Goal: Check status: Check status

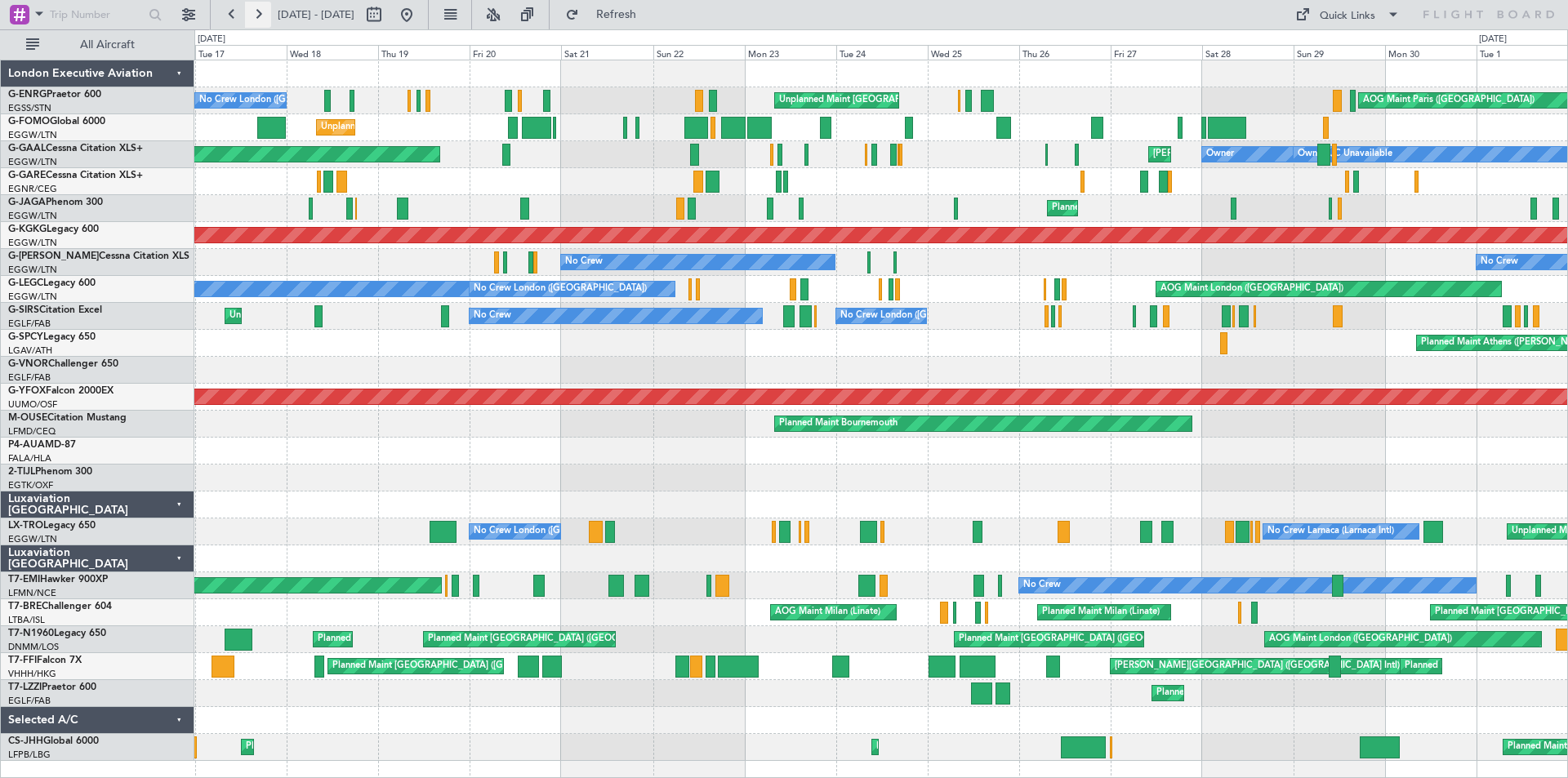
click at [254, 21] on button at bounding box center [258, 15] width 26 height 26
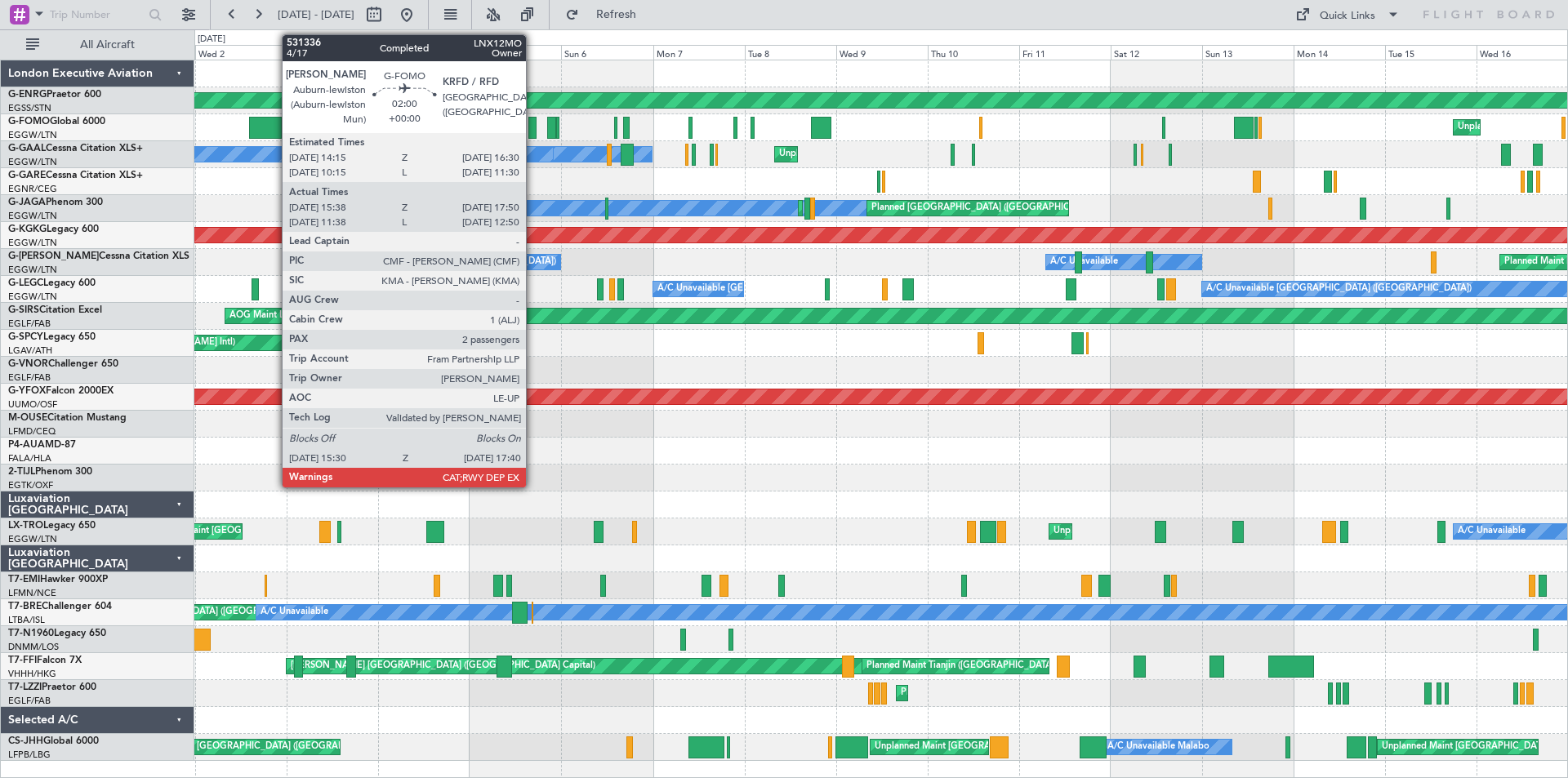
click at [533, 133] on div at bounding box center [532, 128] width 9 height 22
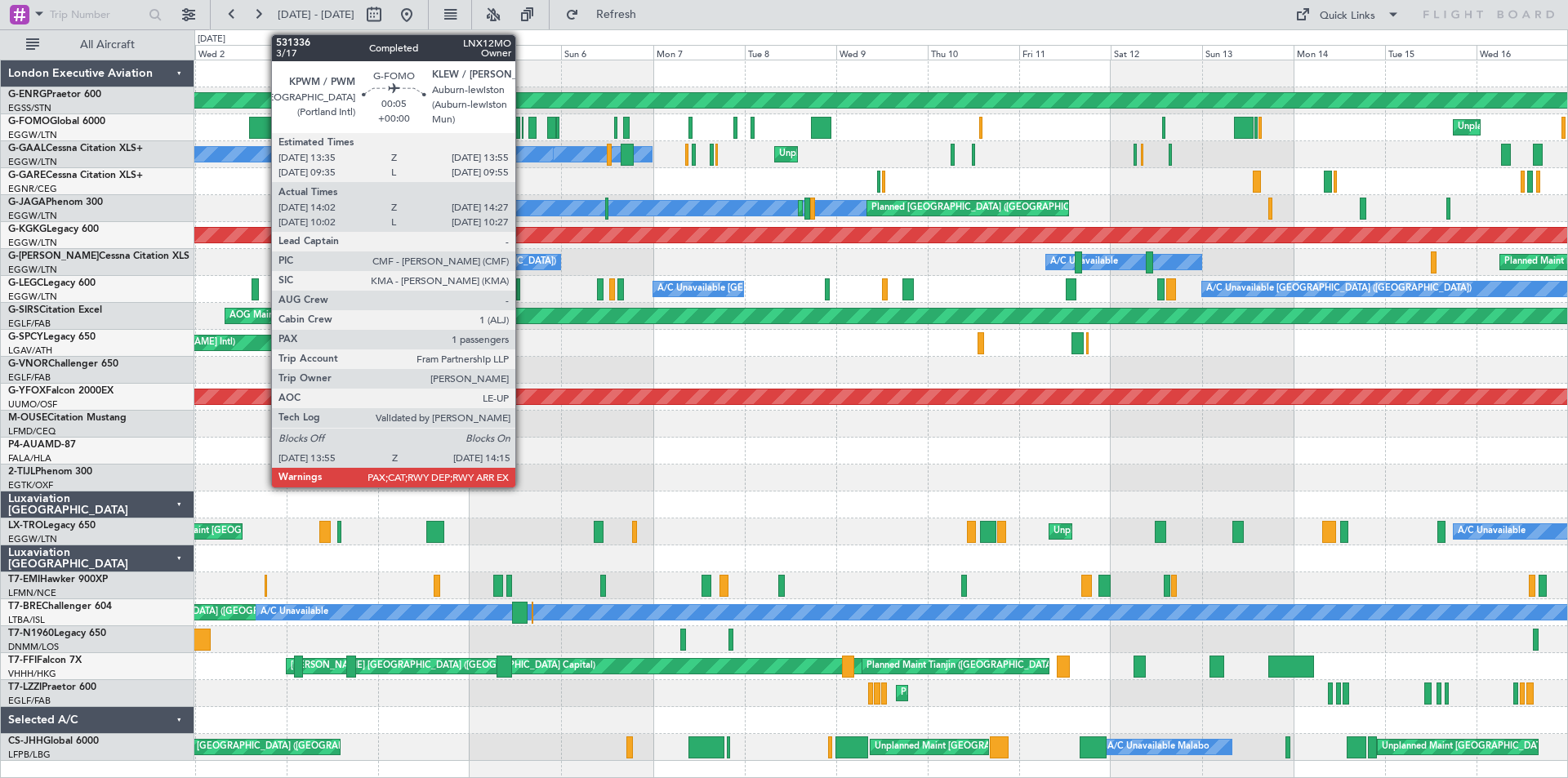
click at [522, 128] on div at bounding box center [523, 128] width 2 height 22
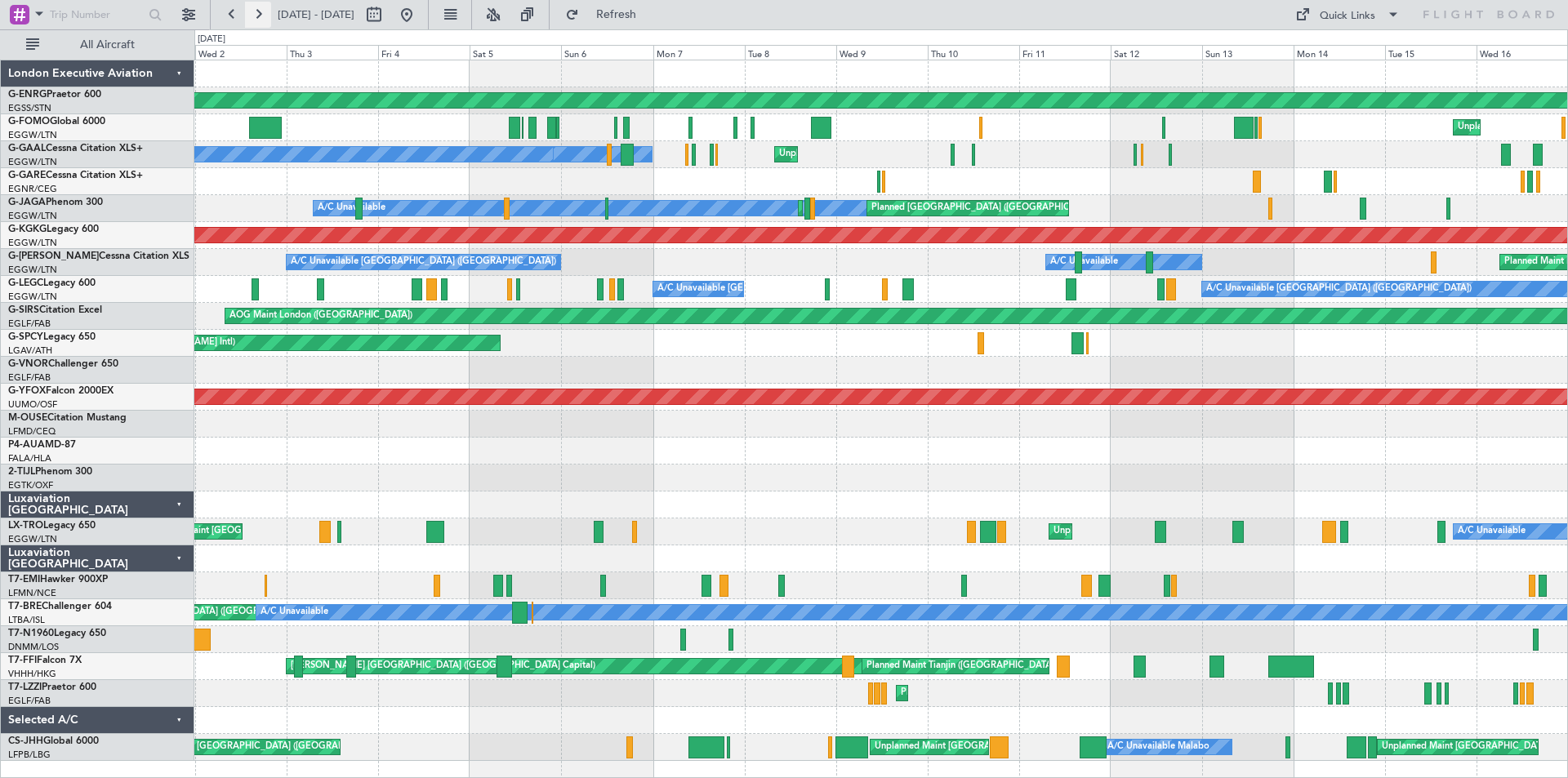
click at [264, 16] on button at bounding box center [258, 15] width 26 height 26
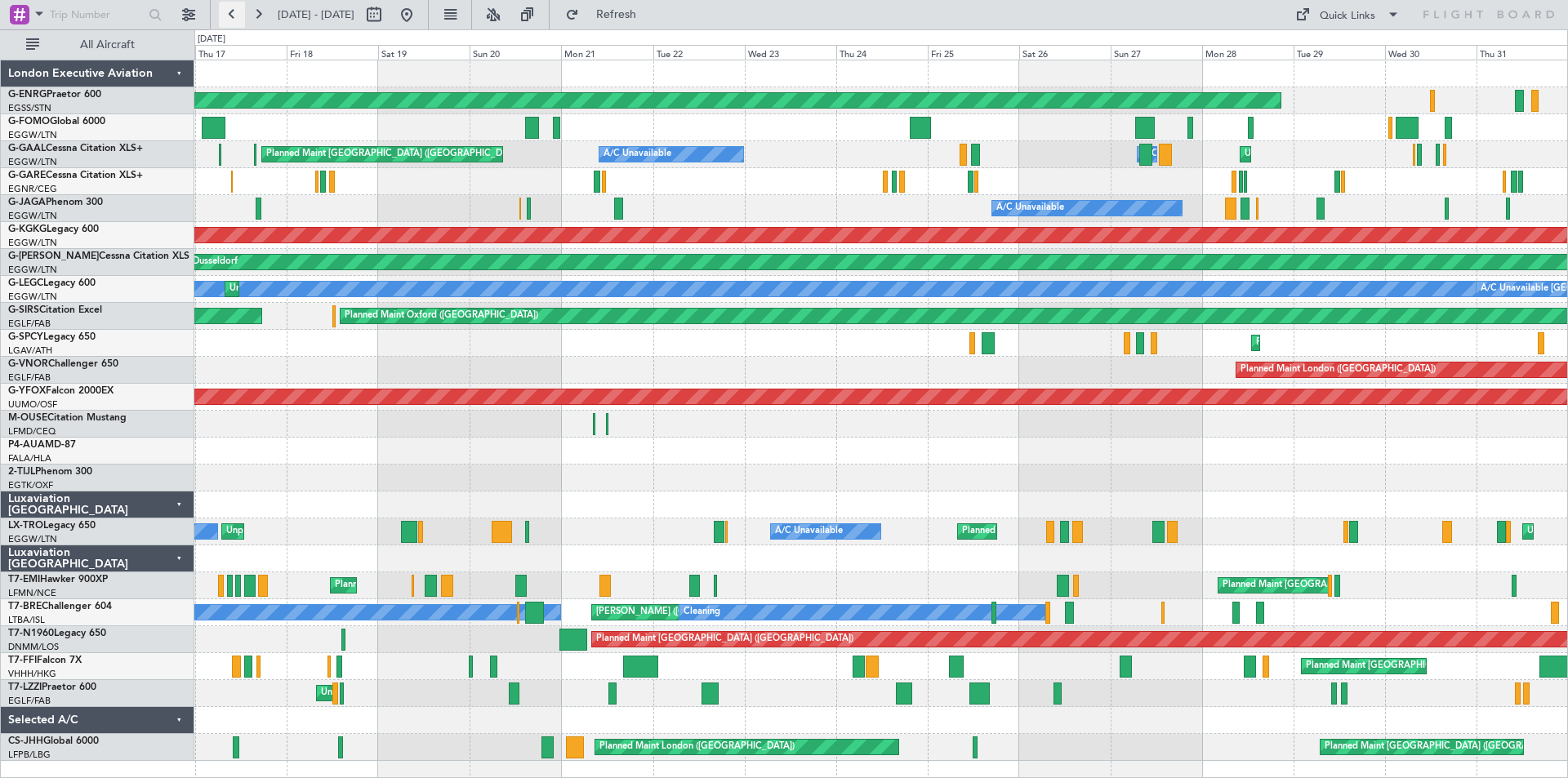
click at [236, 15] on button at bounding box center [232, 15] width 26 height 26
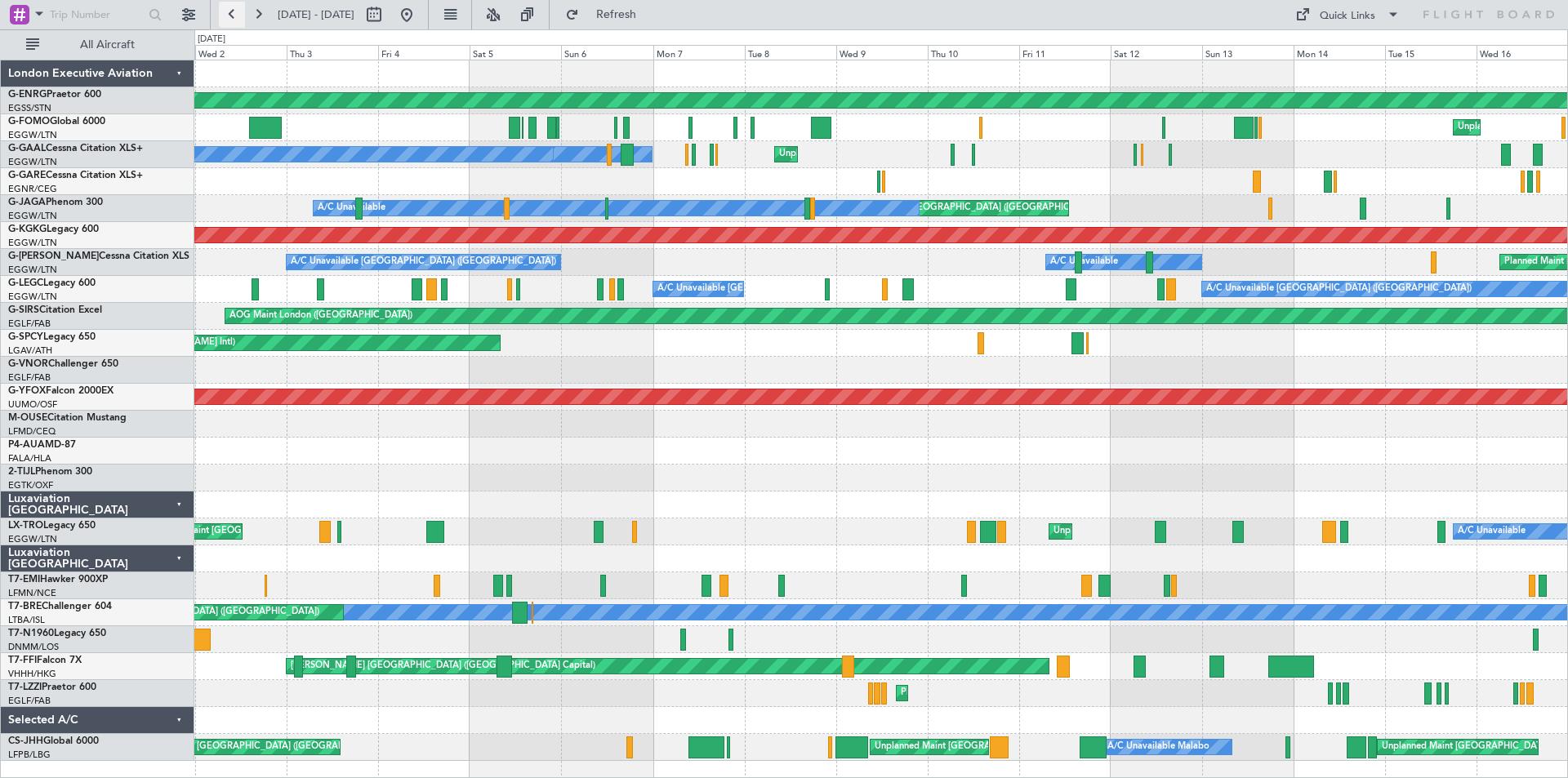
click at [229, 14] on button at bounding box center [232, 15] width 26 height 26
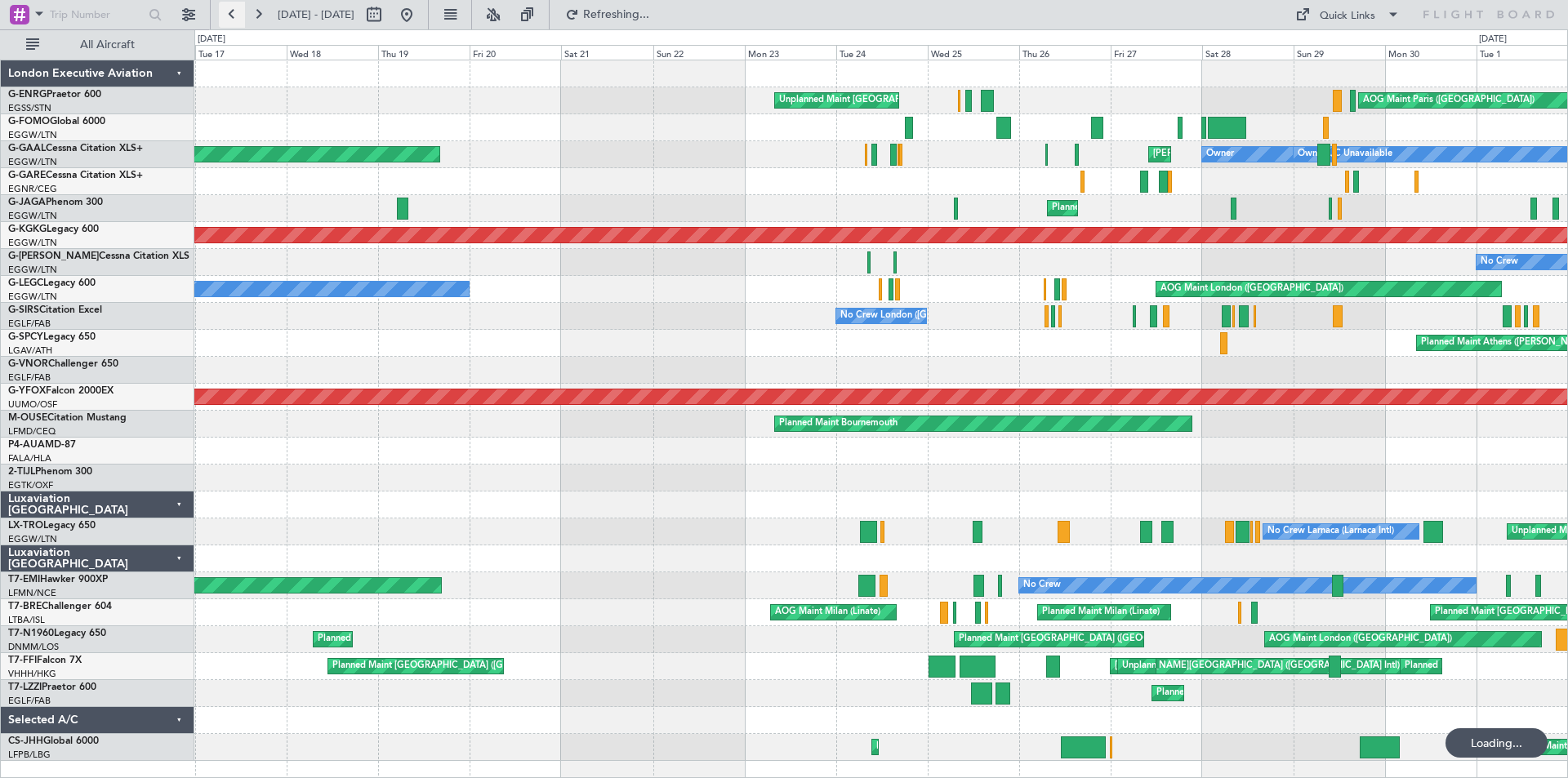
click at [229, 14] on button at bounding box center [232, 15] width 26 height 26
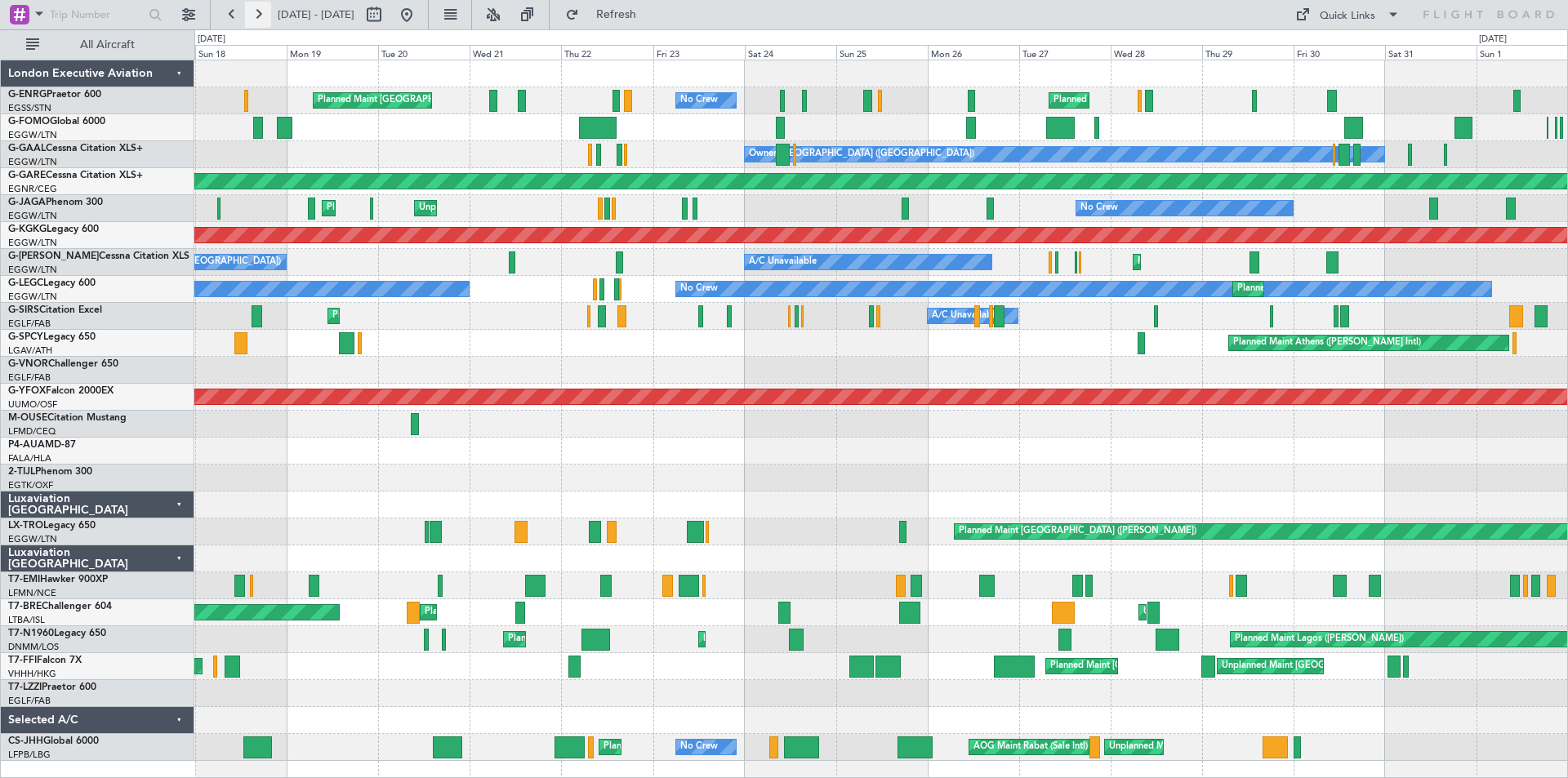
click at [256, 10] on button at bounding box center [258, 15] width 26 height 26
